Goal: Task Accomplishment & Management: Use online tool/utility

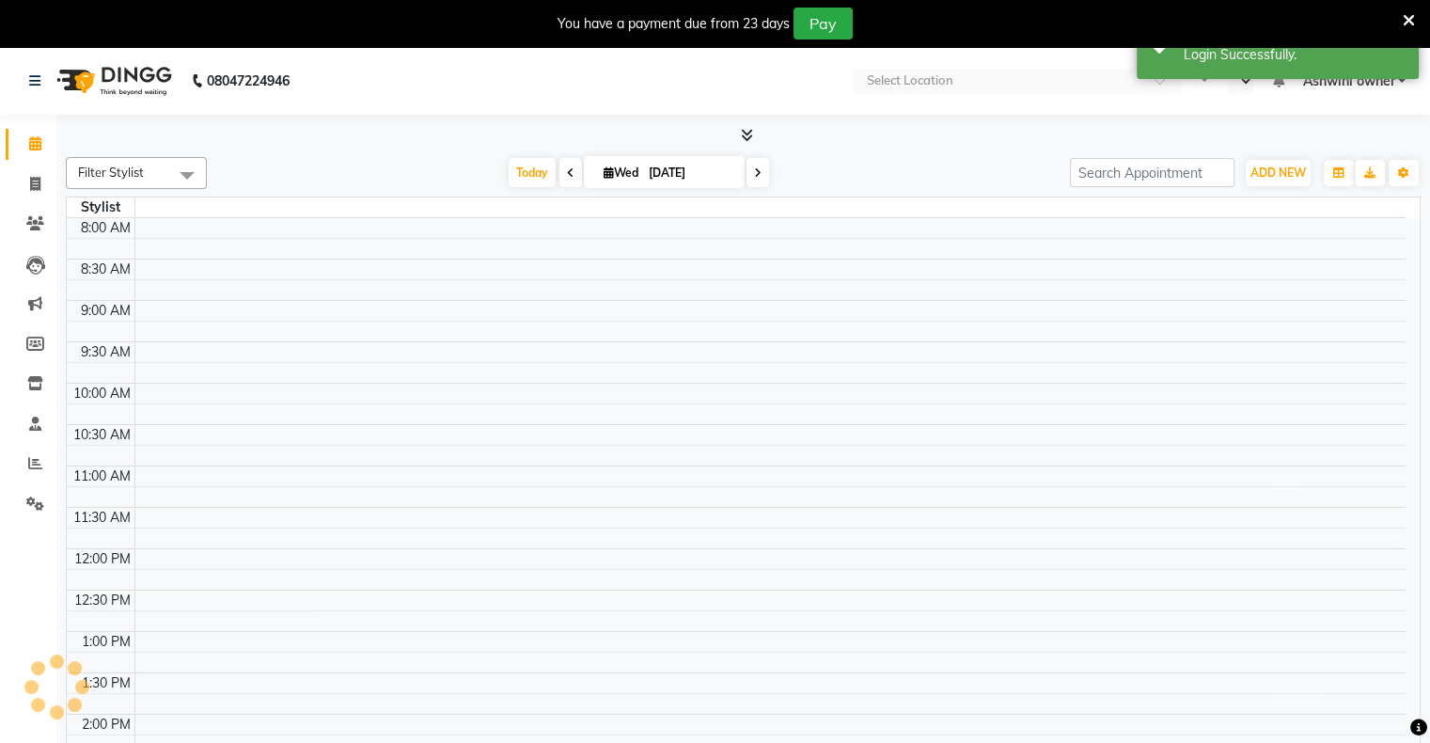
select select "en"
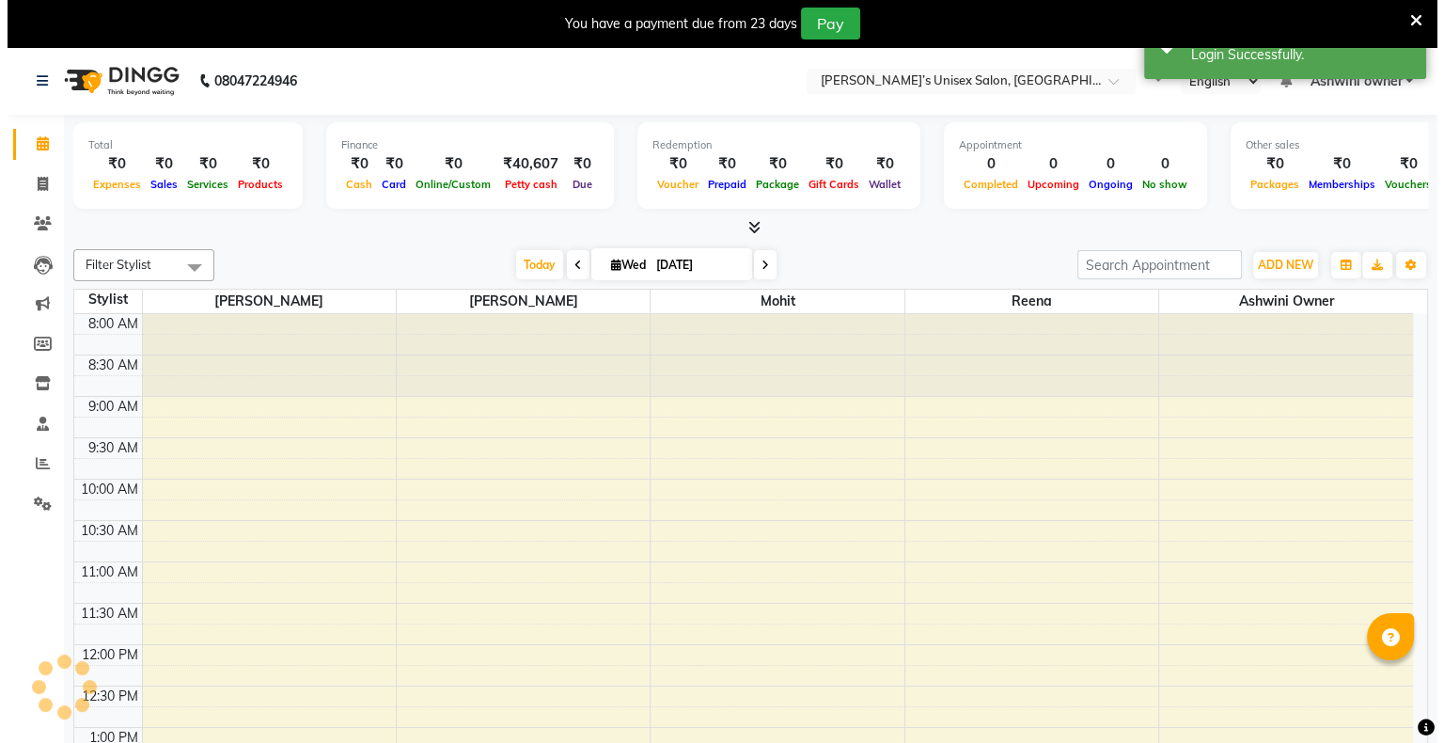
scroll to position [515, 0]
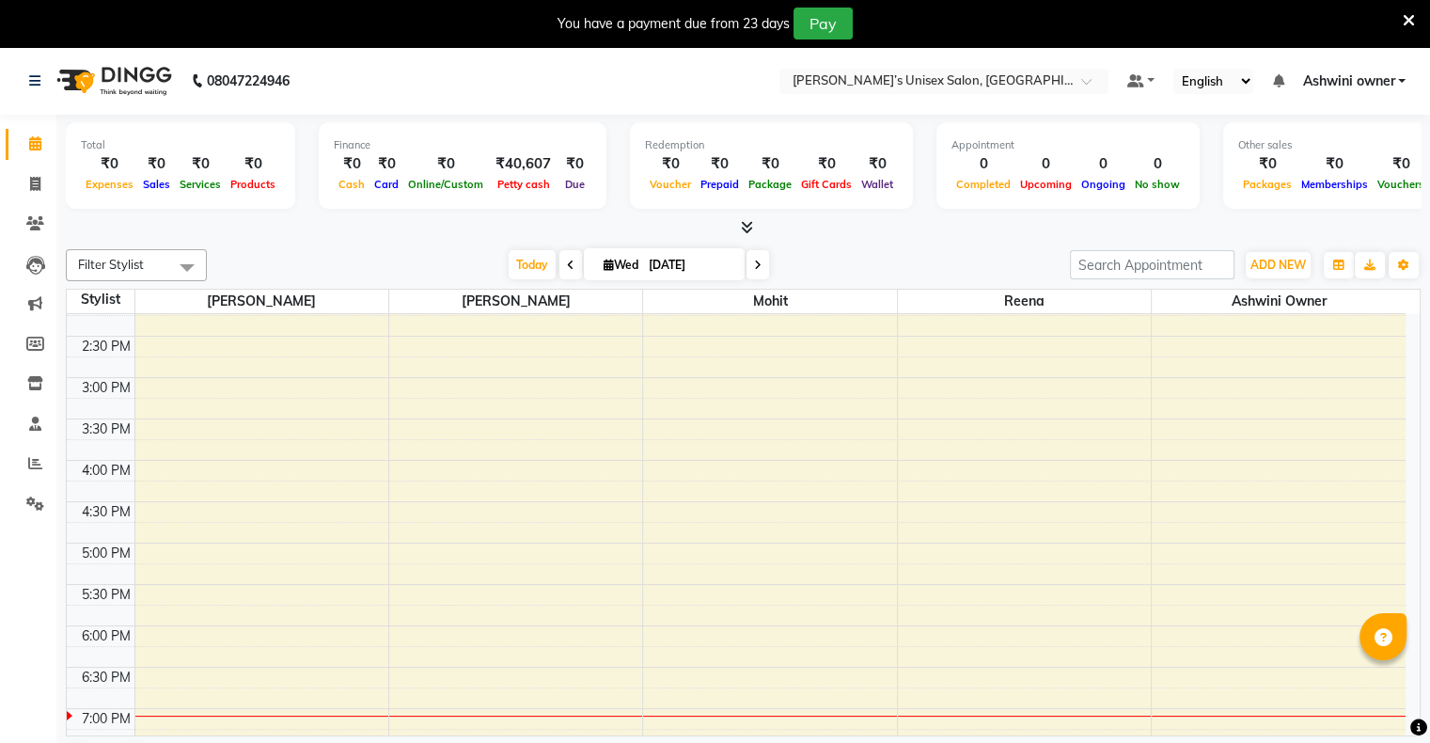
click at [1411, 20] on icon at bounding box center [1409, 20] width 12 height 17
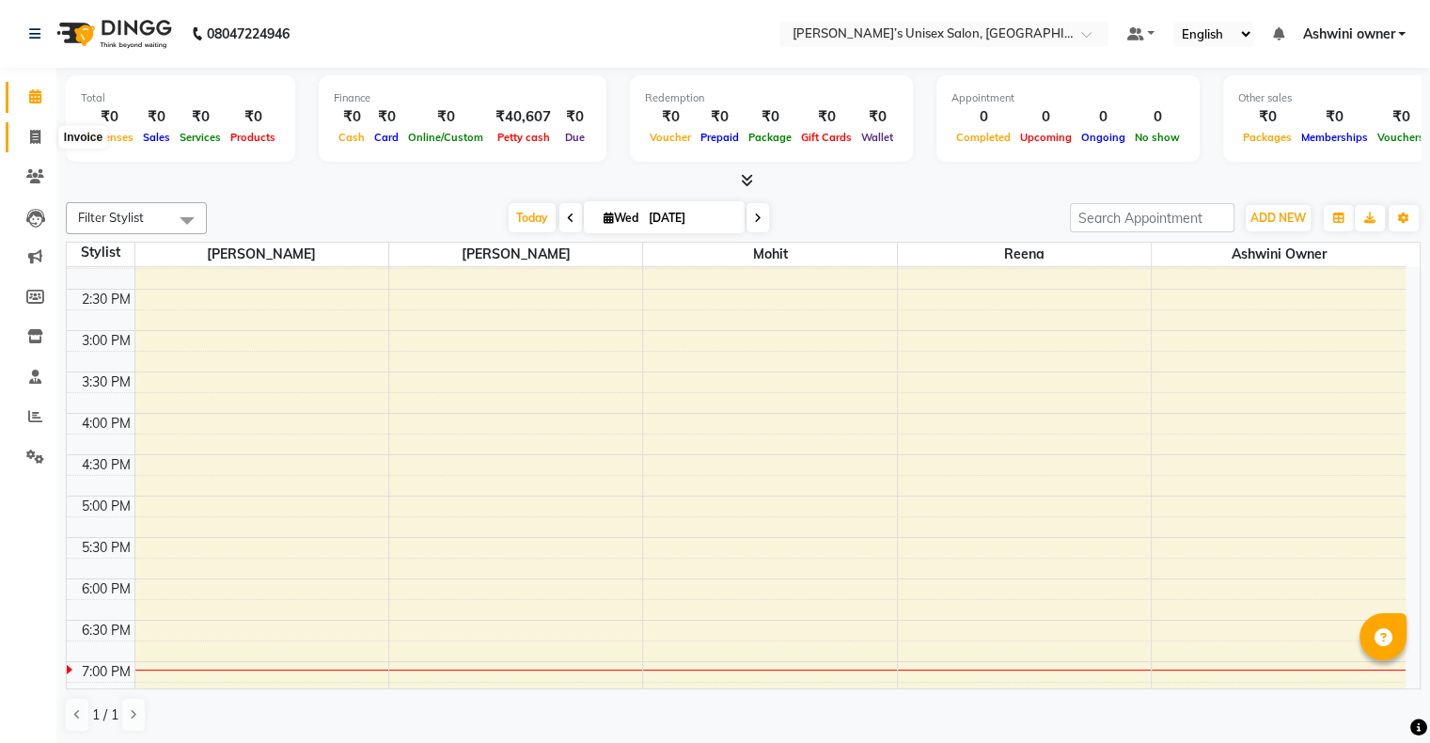
click at [35, 130] on icon at bounding box center [35, 137] width 10 height 14
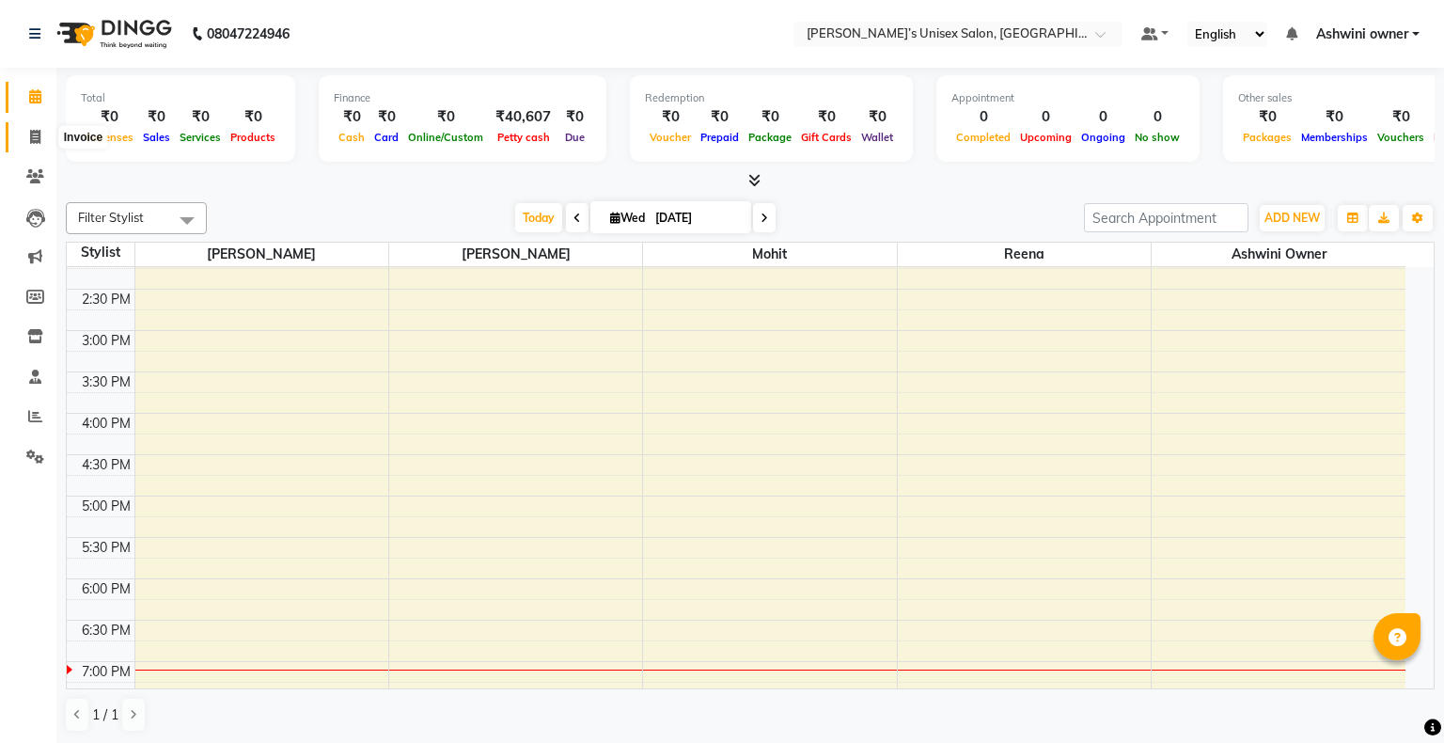
select select "8735"
select select "service"
